Goal: Navigation & Orientation: Find specific page/section

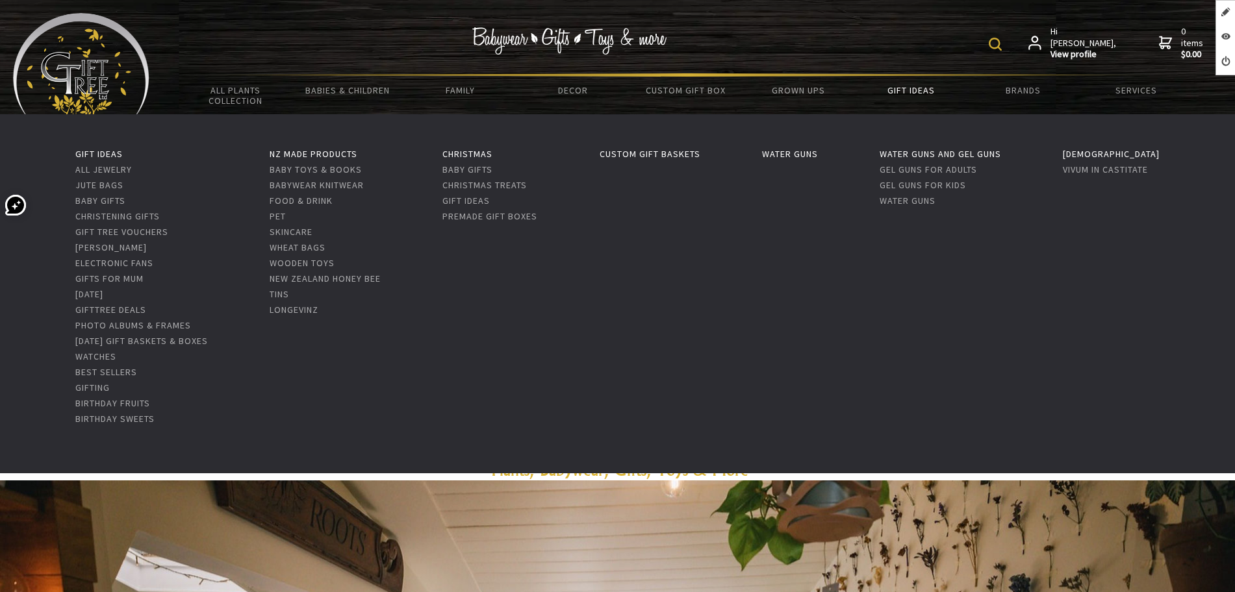
click at [880, 93] on link "Gift Ideas" at bounding box center [910, 90] width 112 height 27
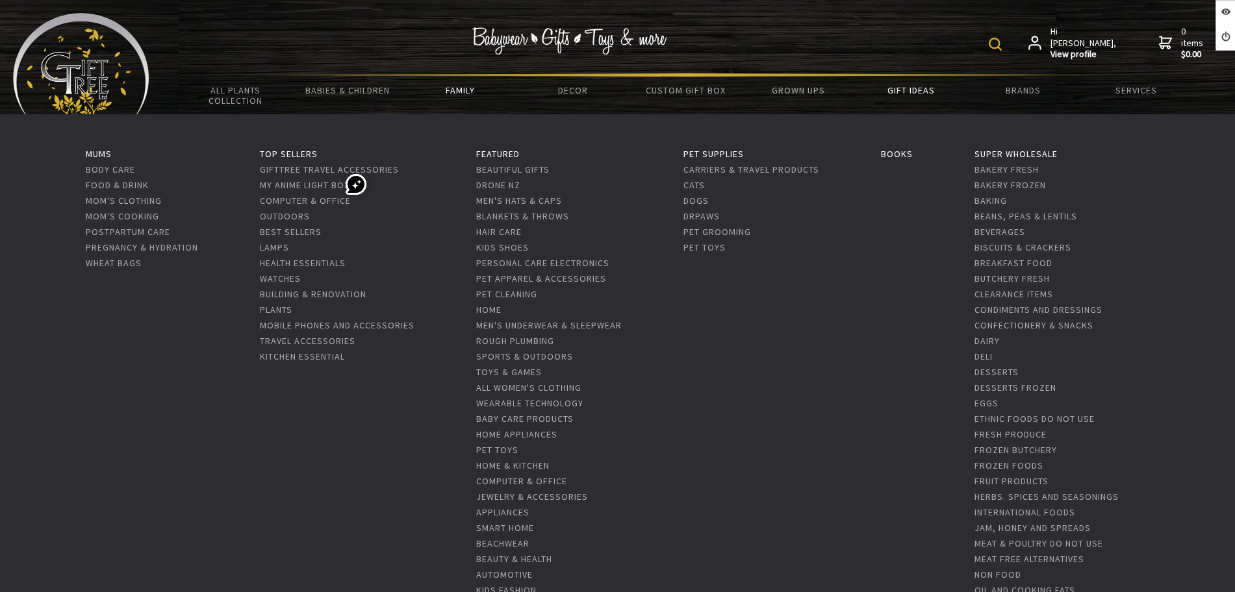
click at [452, 82] on link "Family" at bounding box center [460, 90] width 112 height 27
